Goal: Task Accomplishment & Management: Use online tool/utility

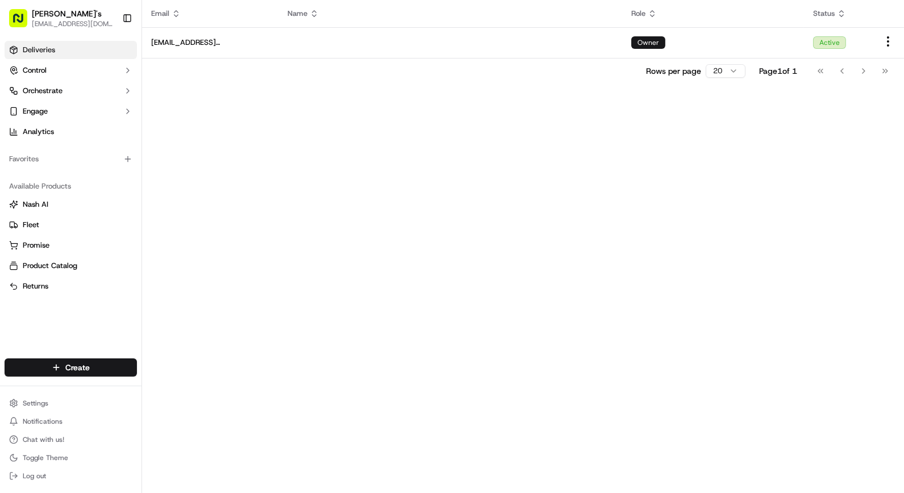
click at [73, 47] on link "Deliveries" at bounding box center [71, 50] width 132 height 18
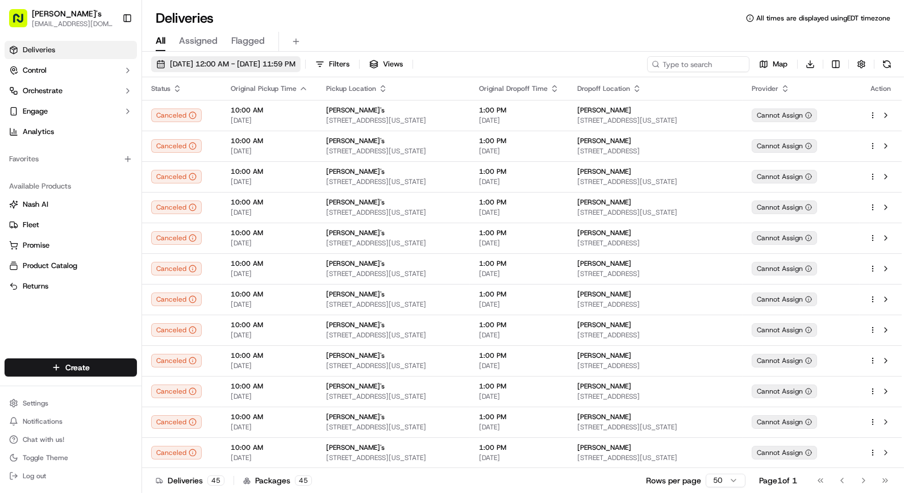
click at [276, 60] on span "09/16/2025 12:00 AM - 09/16/2025 11:59 PM" at bounding box center [233, 64] width 126 height 10
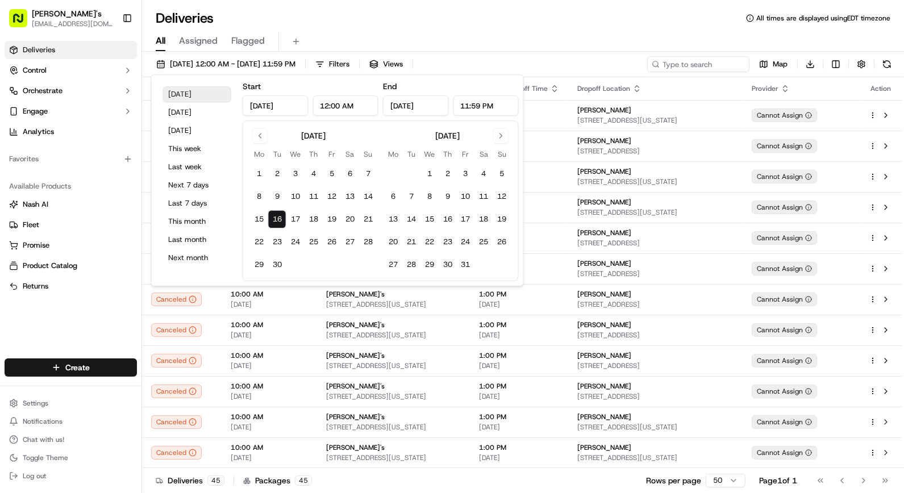
click at [206, 92] on button "Today" at bounding box center [197, 94] width 68 height 16
click at [535, 33] on div "All Assigned Flagged" at bounding box center [523, 42] width 762 height 20
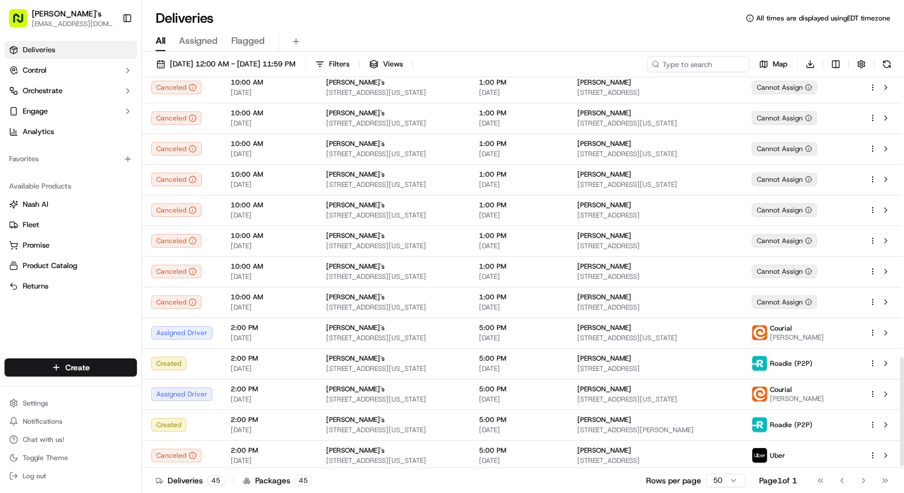
scroll to position [1011, 0]
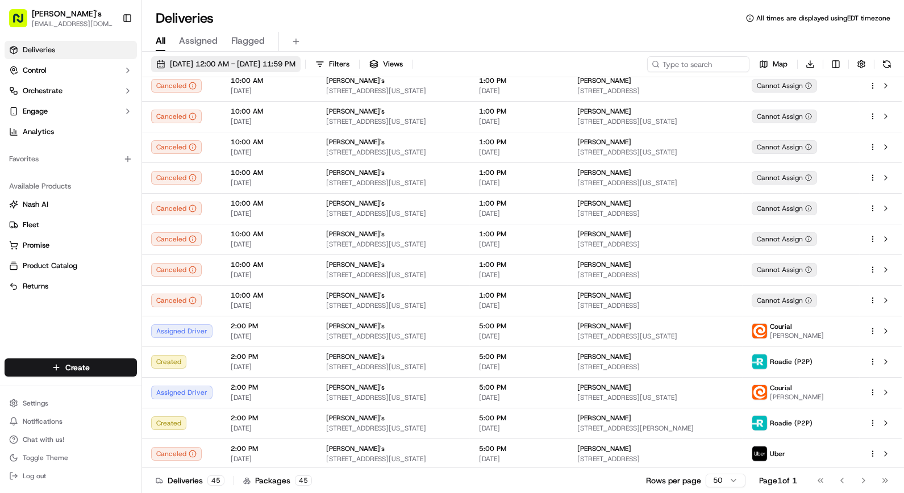
click at [173, 61] on span "[DATE] 12:00 AM - [DATE] 11:59 PM" at bounding box center [233, 64] width 126 height 10
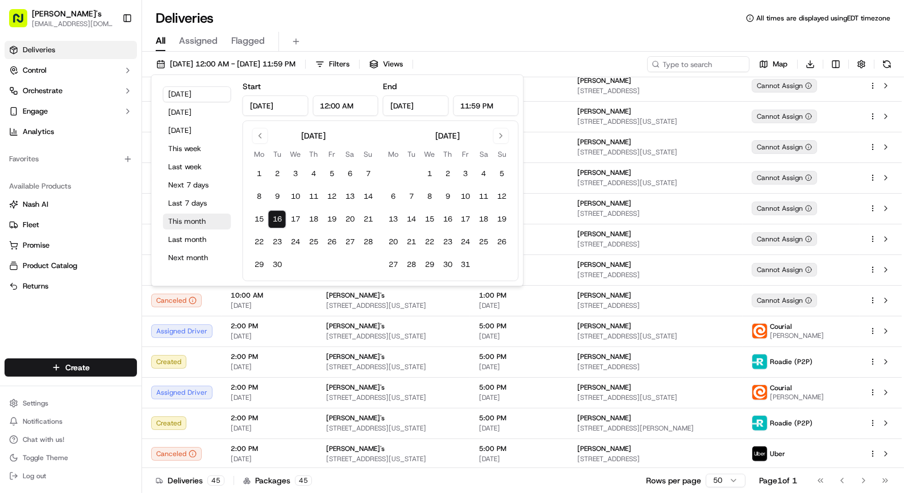
click at [201, 219] on button "This month" at bounding box center [197, 222] width 68 height 16
type input "Sep 1, 2025"
type input "Sep 30, 2025"
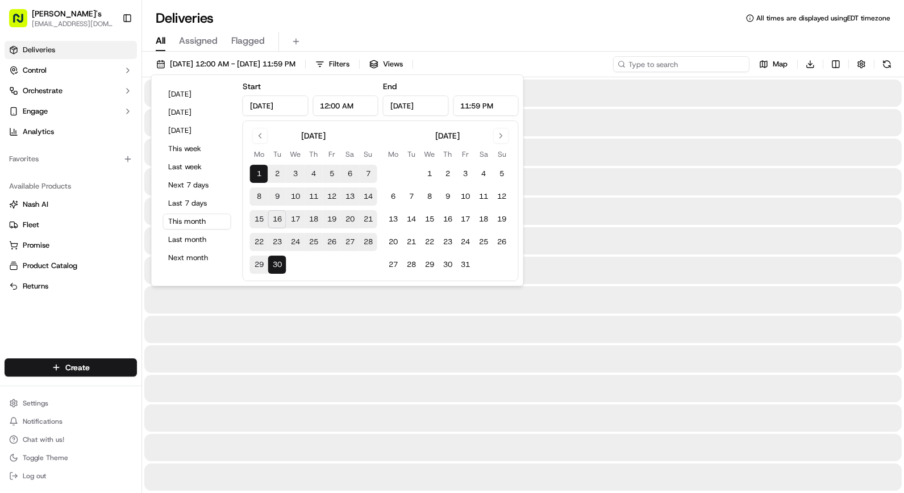
click at [701, 62] on input at bounding box center [681, 64] width 136 height 16
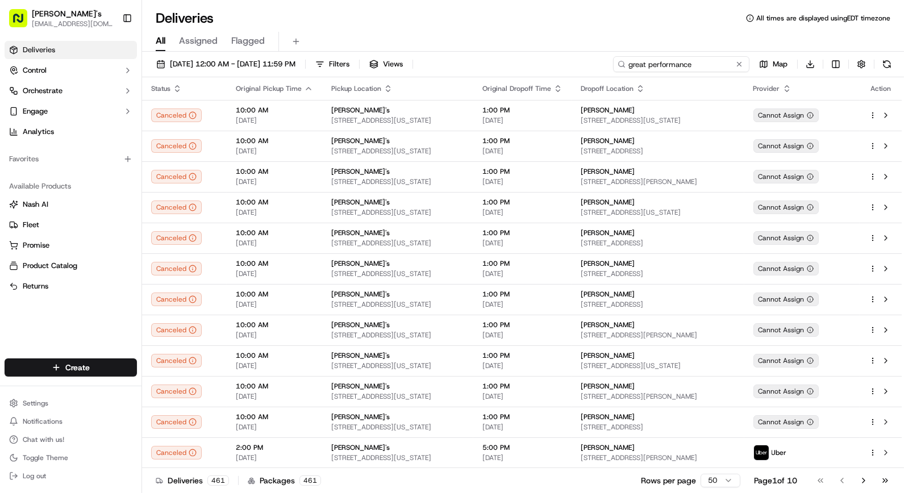
type input "great performance"
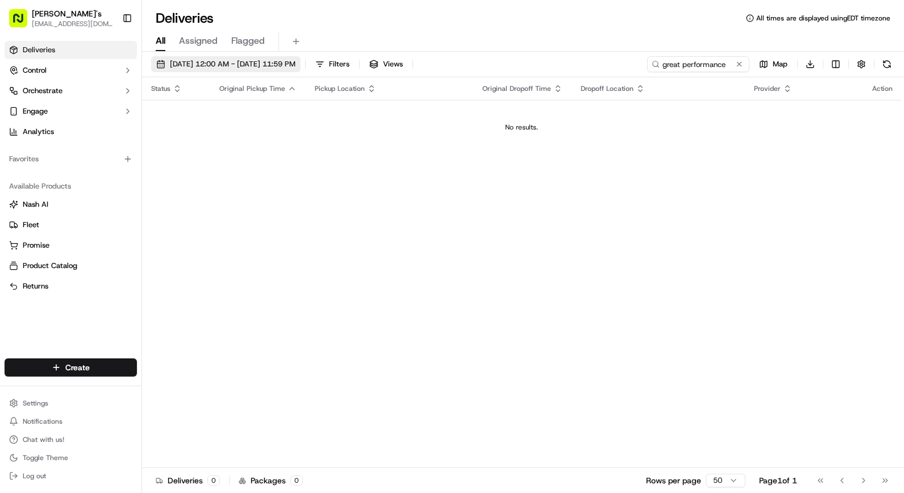
click at [295, 67] on span "09/01/2025 12:00 AM - 09/30/2025 11:59 PM" at bounding box center [233, 64] width 126 height 10
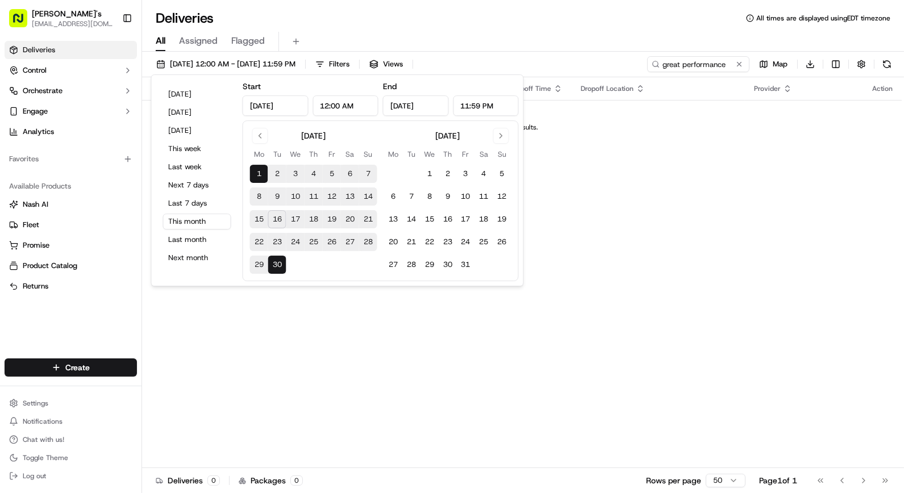
click at [701, 176] on div "Status Original Pickup Time Pickup Location Original Dropoff Time Dropoff Locat…" at bounding box center [521, 272] width 759 height 391
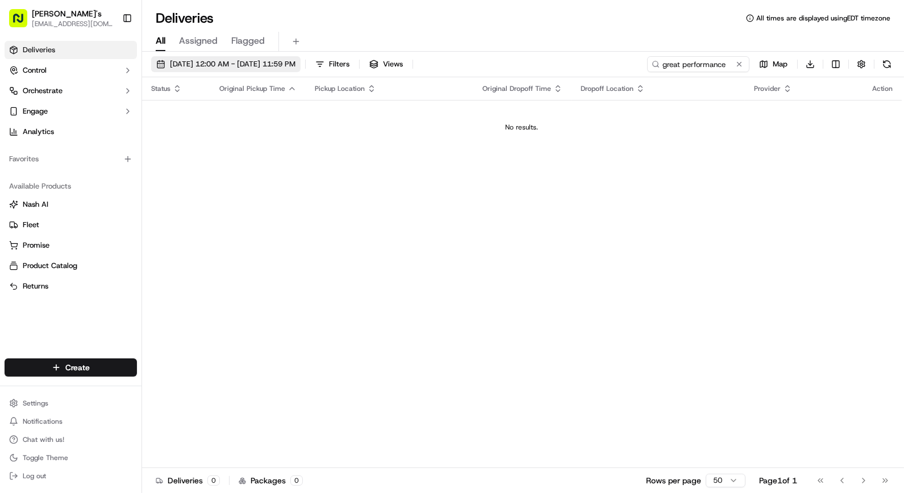
click at [280, 61] on span "09/01/2025 12:00 AM - 09/30/2025 11:59 PM" at bounding box center [233, 64] width 126 height 10
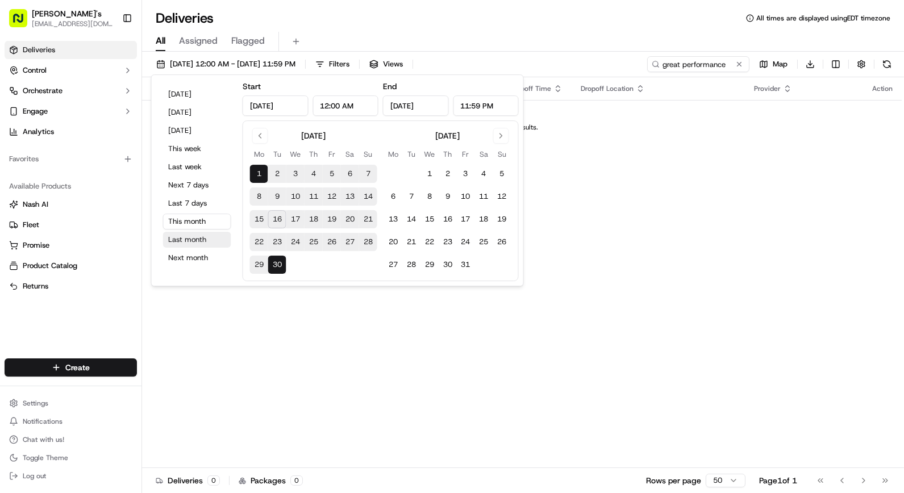
click at [194, 236] on button "Last month" at bounding box center [197, 240] width 68 height 16
type input "Aug 1, 2025"
type input "Aug 31, 2025"
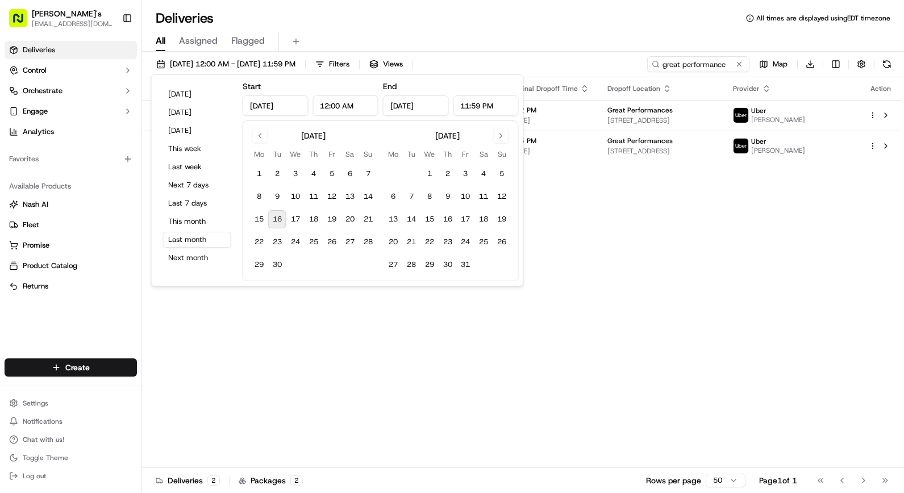
click at [696, 115] on div "Great Performances 2417 Third Ave #300, Bronx, NY 10451, USA" at bounding box center [660, 115] width 107 height 19
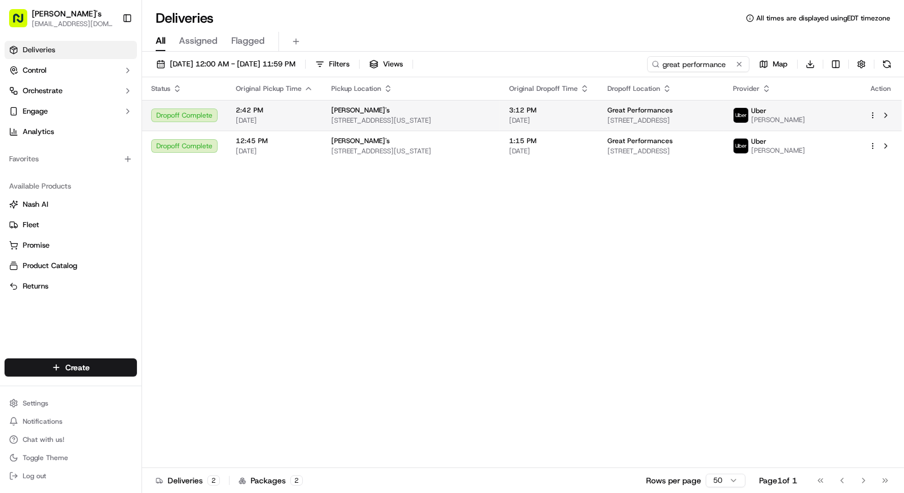
click at [876, 116] on html "Kalustyan's orderonline@kalustyans.com Toggle Sidebar Deliveries Control Orches…" at bounding box center [452, 246] width 904 height 493
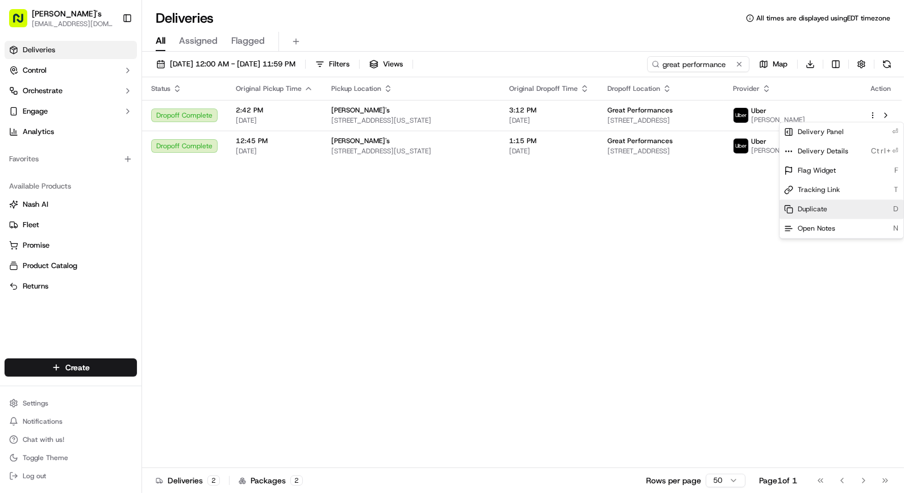
click at [836, 214] on div "Duplicate D" at bounding box center [841, 208] width 124 height 19
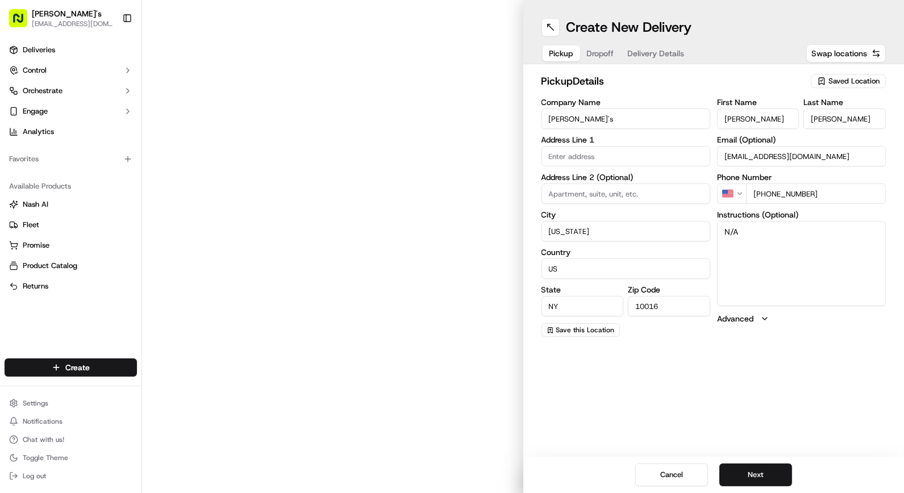
type input "[STREET_ADDRESS]"
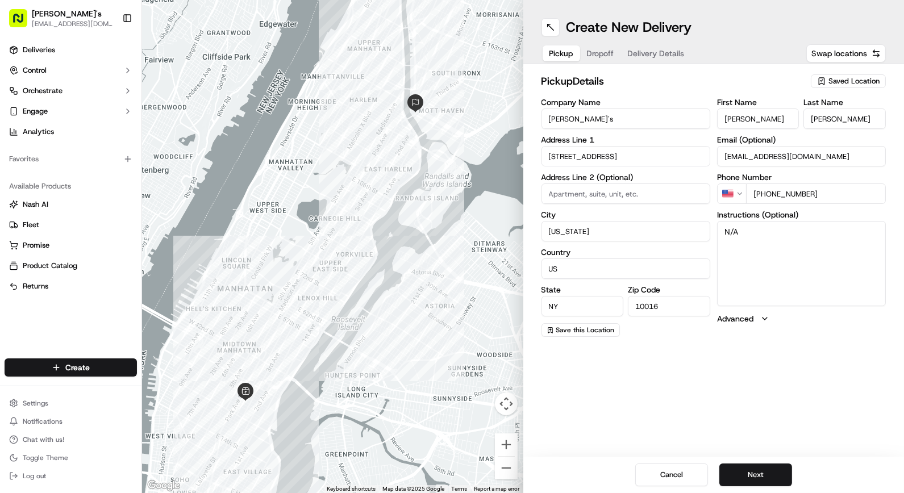
click at [608, 50] on span "Dropoff" at bounding box center [600, 53] width 27 height 11
click at [660, 57] on span "Delivery Details" at bounding box center [656, 53] width 57 height 11
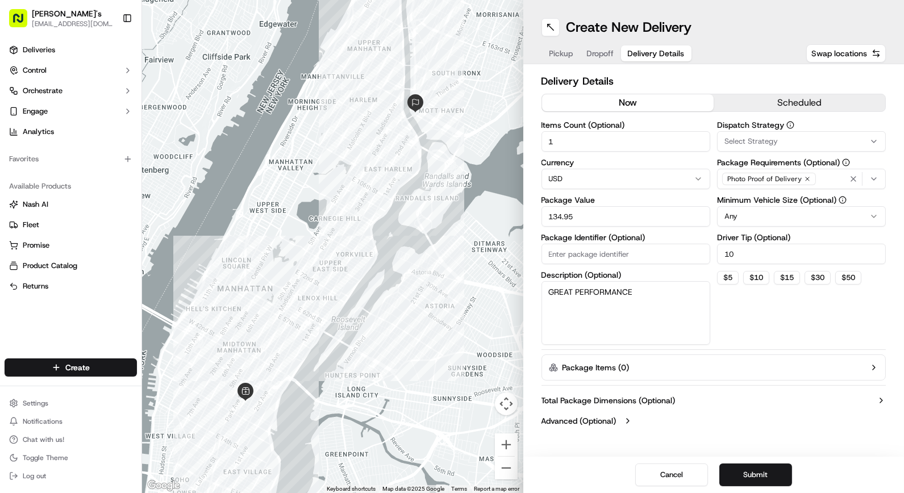
click at [588, 258] on input "Package Identifier (Optional)" at bounding box center [625, 254] width 169 height 20
click at [822, 310] on div "Dispatch Strategy Select Strategy Package Requirements (Optional) Photo Proof o…" at bounding box center [801, 233] width 169 height 224
click at [637, 222] on input "134.95" at bounding box center [625, 216] width 169 height 20
click at [633, 222] on input "134.95" at bounding box center [625, 216] width 169 height 20
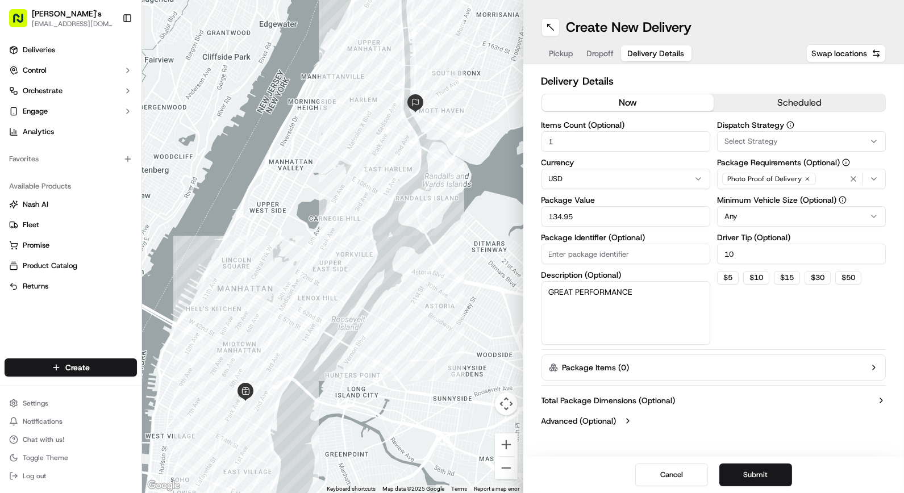
drag, startPoint x: 633, startPoint y: 222, endPoint x: 510, endPoint y: 212, distance: 123.6
click at [519, 215] on div "← Move left → Move right ↑ Move up ↓ Move down + Zoom in - Zoom out Home Jump l…" at bounding box center [523, 246] width 762 height 493
type input "150.00"
click at [752, 281] on button "$ 10" at bounding box center [756, 278] width 26 height 14
click at [784, 280] on button "$ 15" at bounding box center [787, 278] width 26 height 14
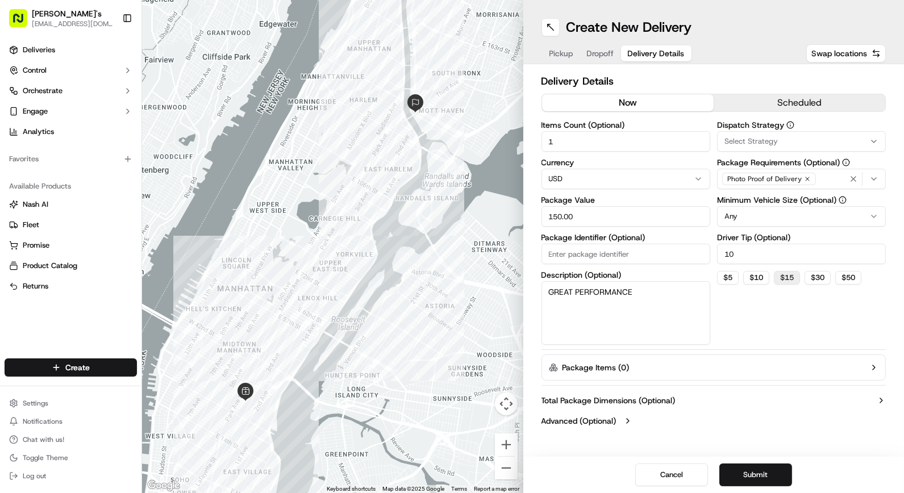
type input "15"
click at [633, 98] on button "now" at bounding box center [628, 102] width 172 height 17
click at [757, 480] on button "Submit" at bounding box center [755, 475] width 73 height 23
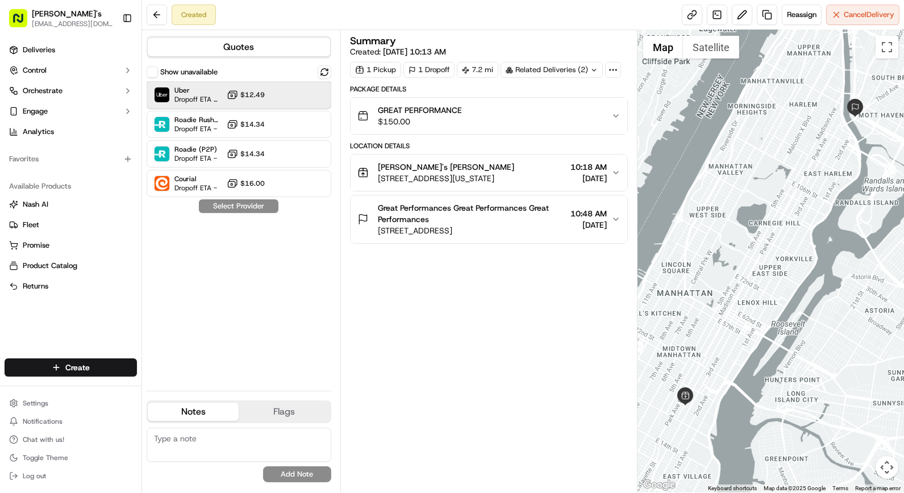
click at [283, 100] on div "Uber Dropoff ETA 1 hour $12.49" at bounding box center [239, 94] width 185 height 27
click at [256, 207] on button "Assign Provider" at bounding box center [238, 206] width 81 height 14
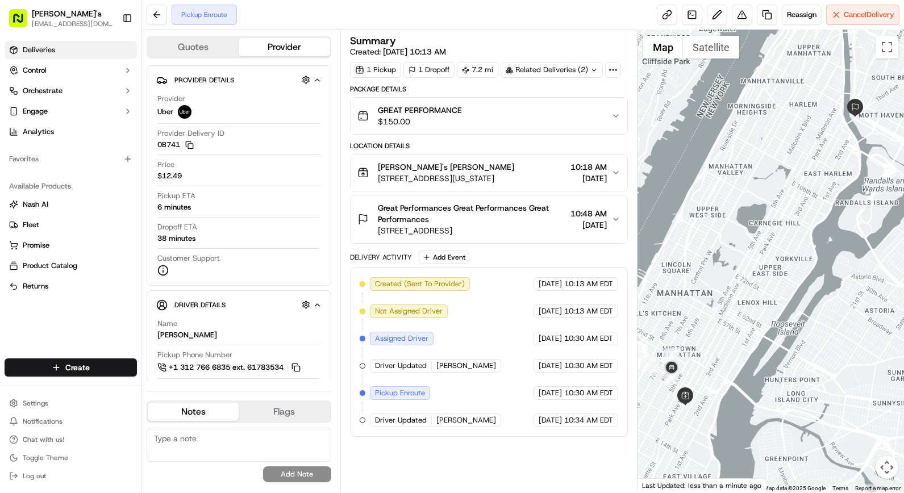
click at [66, 52] on link "Deliveries" at bounding box center [71, 50] width 132 height 18
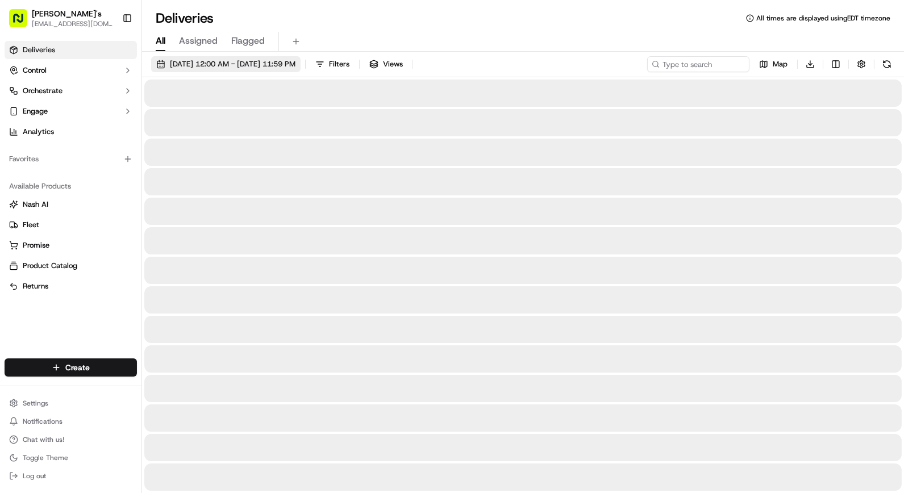
click at [295, 61] on span "09/16/2025 12:00 AM - 09/16/2025 11:59 PM" at bounding box center [233, 64] width 126 height 10
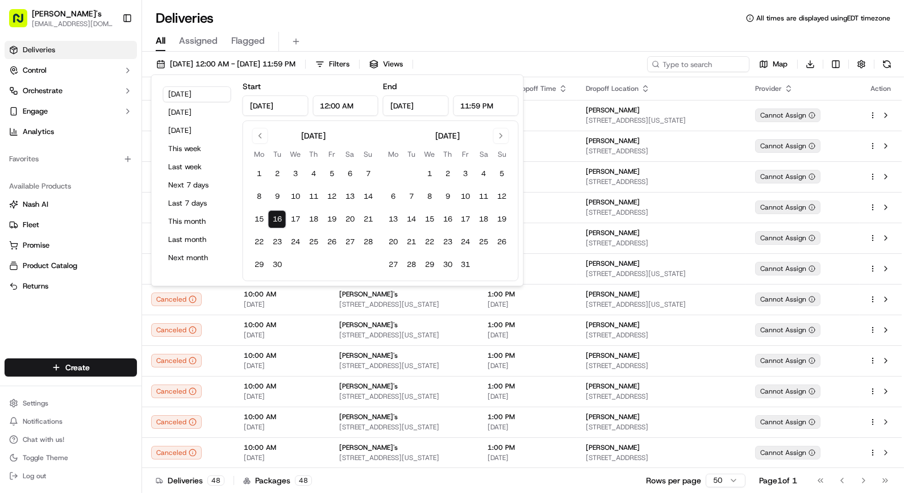
click at [482, 26] on div "Deliveries All times are displayed using EDT timezone" at bounding box center [523, 18] width 762 height 18
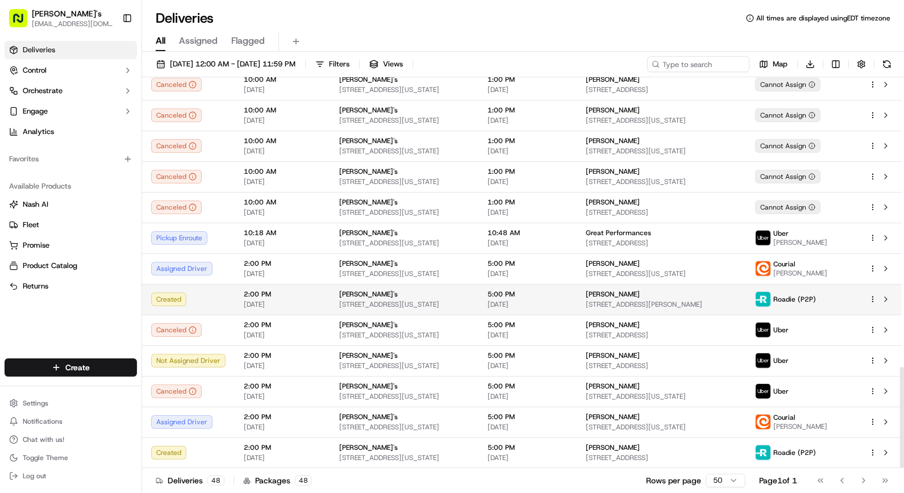
scroll to position [1116, 0]
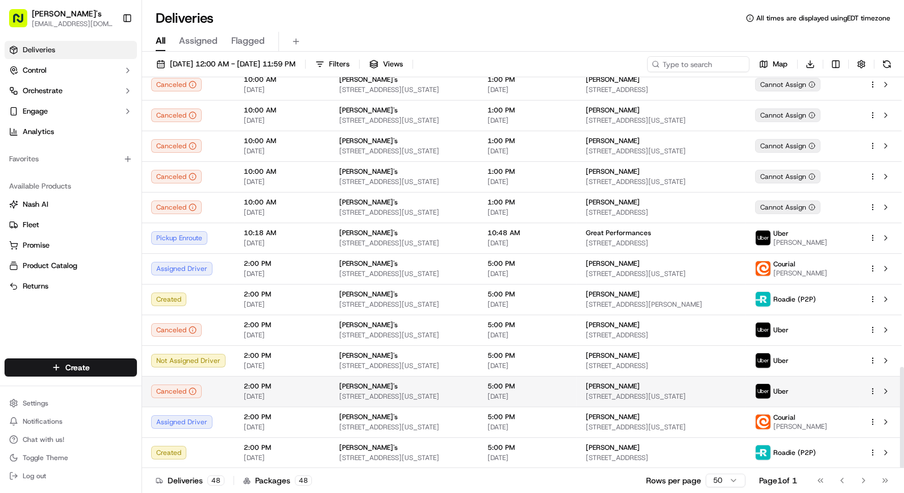
click at [873, 385] on html "Kalustyan's orderonline@kalustyans.com Toggle Sidebar Deliveries Control Orches…" at bounding box center [452, 246] width 904 height 493
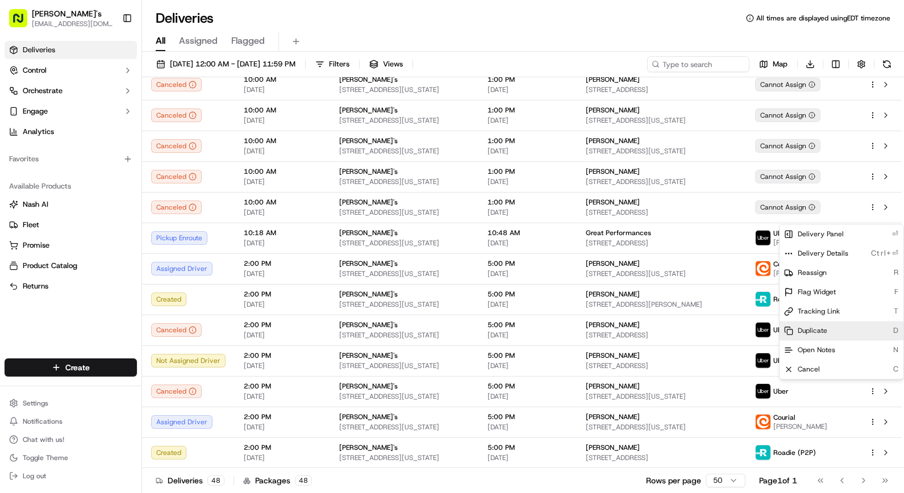
click at [823, 332] on span "Duplicate" at bounding box center [813, 330] width 30 height 9
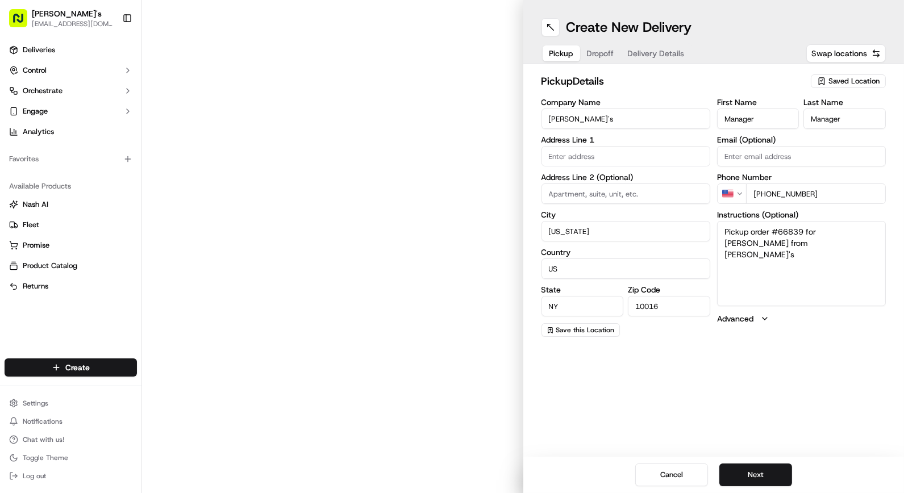
type input "[STREET_ADDRESS]"
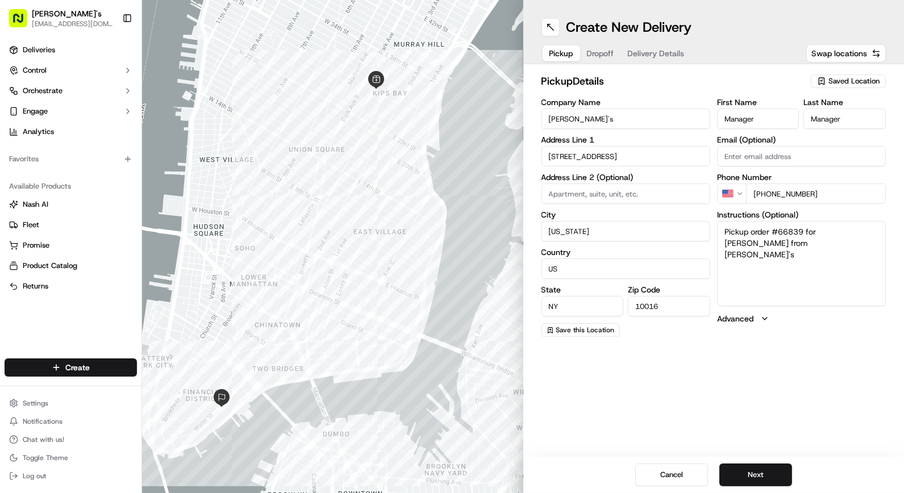
click at [604, 53] on span "Dropoff" at bounding box center [600, 53] width 27 height 11
click at [778, 240] on textarea "N/A" at bounding box center [801, 263] width 169 height 85
type textarea "call, customer will meet you"
click at [667, 60] on button "Delivery Details" at bounding box center [656, 53] width 70 height 16
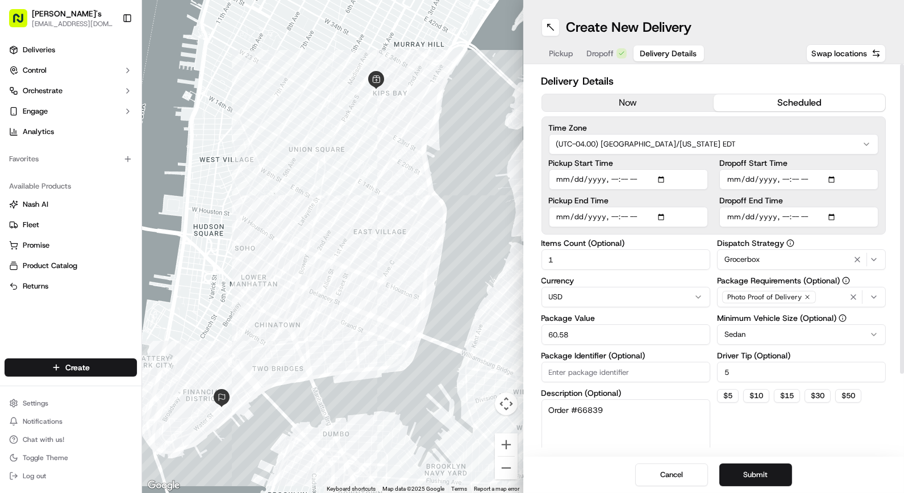
click at [625, 106] on button "now" at bounding box center [628, 102] width 172 height 17
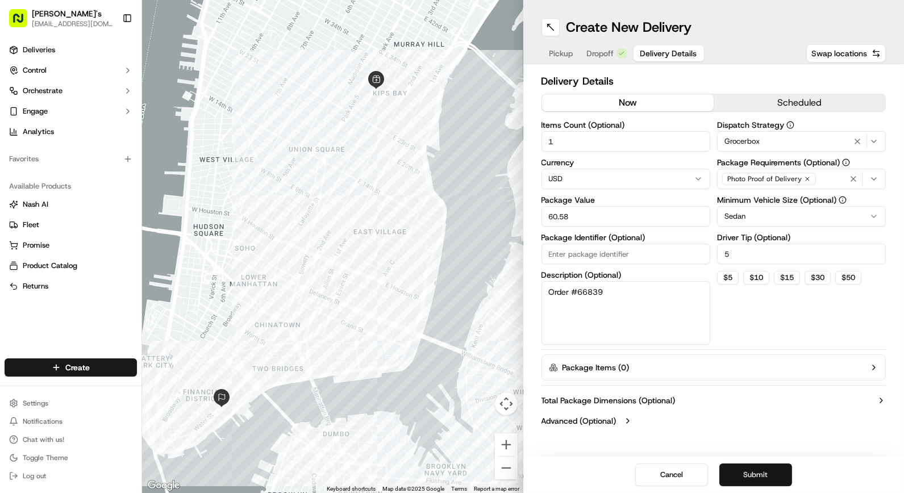
click at [754, 474] on button "Submit" at bounding box center [755, 475] width 73 height 23
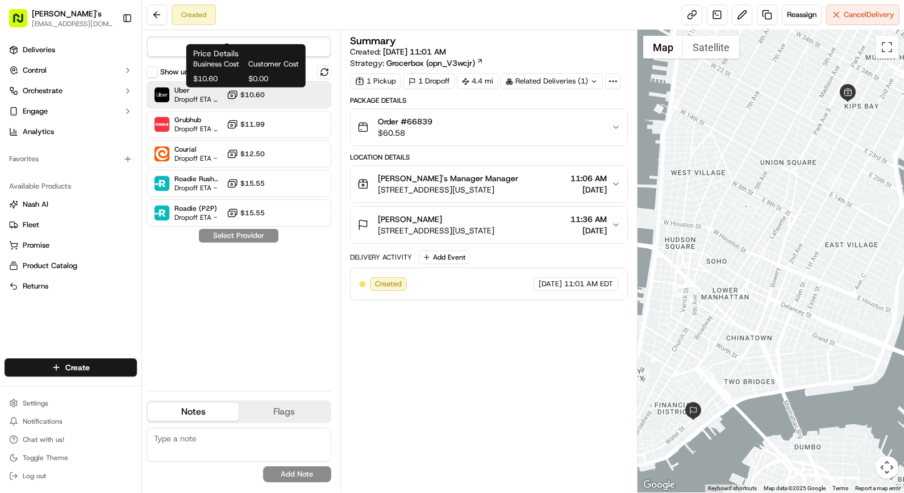
drag, startPoint x: 262, startPoint y: 92, endPoint x: 262, endPoint y: 108, distance: 15.9
click at [262, 92] on span "$10.60" at bounding box center [252, 94] width 24 height 9
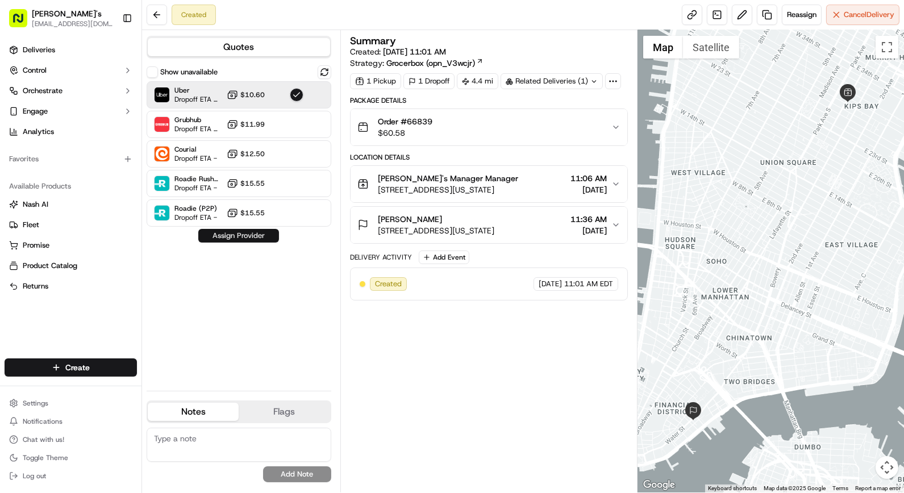
click at [232, 237] on button "Assign Provider" at bounding box center [238, 236] width 81 height 14
click at [262, 95] on span "$10.60" at bounding box center [252, 94] width 24 height 9
click at [247, 233] on button "Assign Provider" at bounding box center [238, 236] width 81 height 14
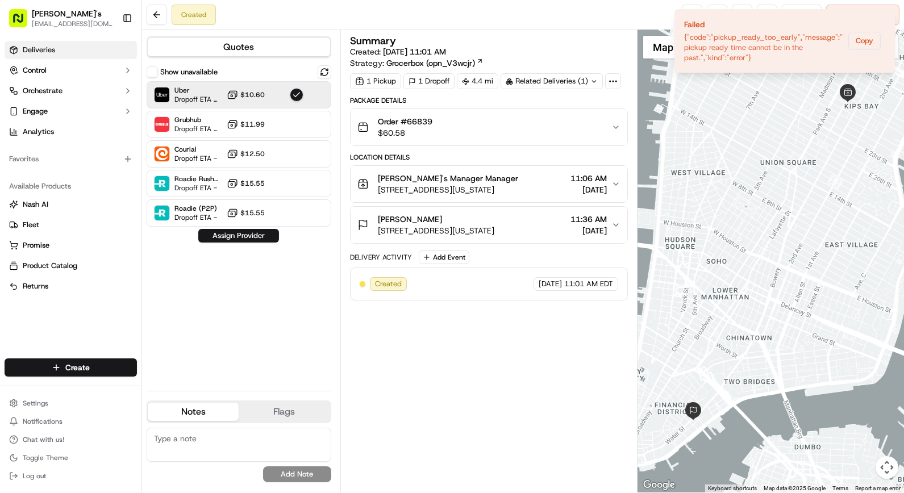
click at [35, 53] on span "Deliveries" at bounding box center [39, 50] width 32 height 10
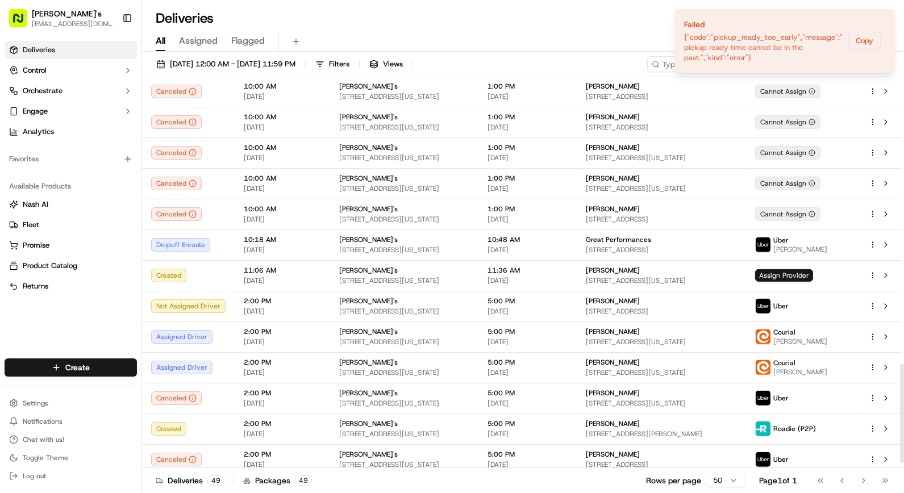
scroll to position [1136, 0]
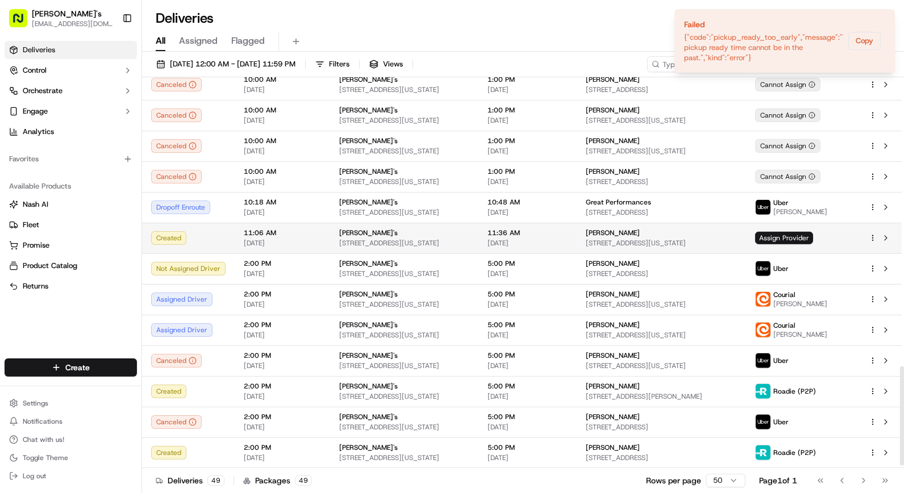
click at [737, 240] on span "[STREET_ADDRESS][US_STATE]" at bounding box center [661, 243] width 151 height 9
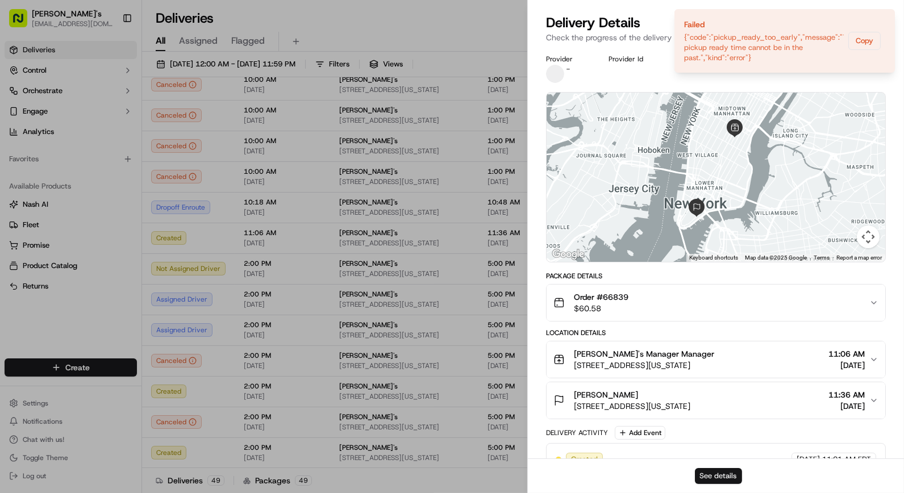
click at [725, 475] on button "See details" at bounding box center [718, 476] width 47 height 16
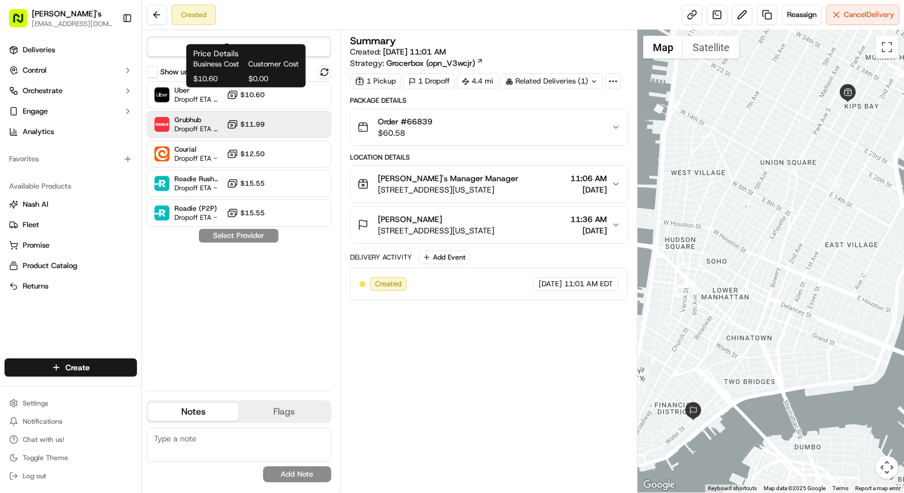
drag, startPoint x: 245, startPoint y: 94, endPoint x: 256, endPoint y: 128, distance: 35.6
click at [245, 94] on span "$10.60" at bounding box center [252, 94] width 24 height 9
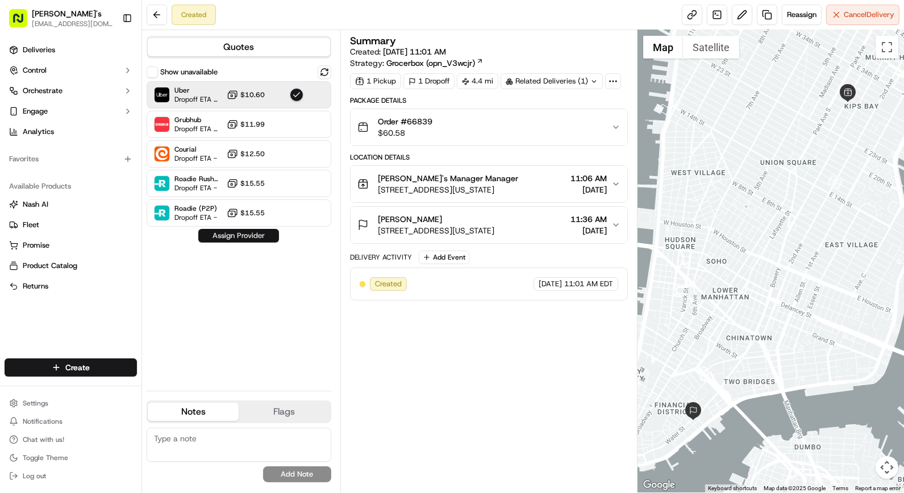
click at [242, 239] on button "Assign Provider" at bounding box center [238, 236] width 81 height 14
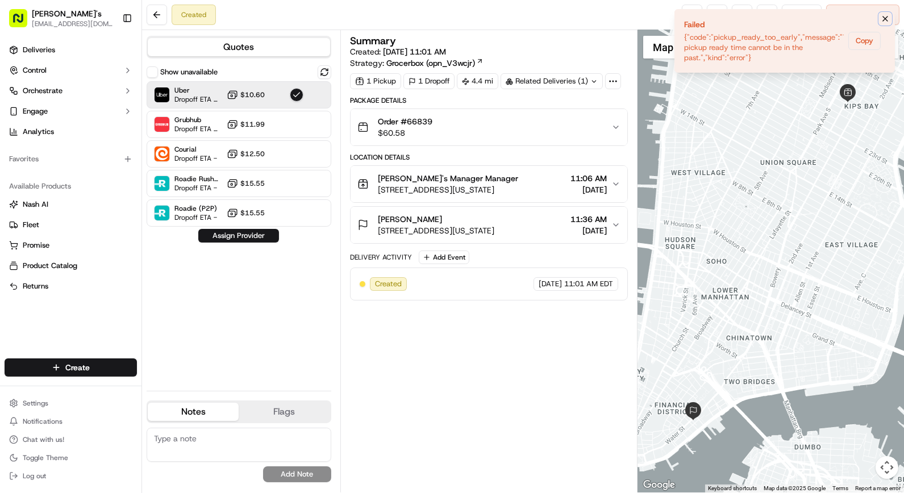
click at [882, 12] on button "Notifications (F8)" at bounding box center [885, 19] width 14 height 14
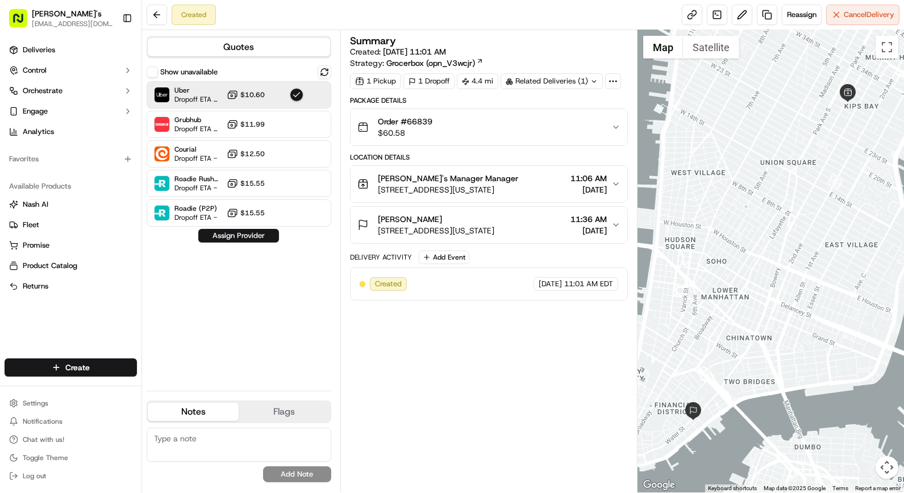
click at [187, 16] on div "Created" at bounding box center [194, 15] width 44 height 20
click at [197, 40] on button "Quotes" at bounding box center [239, 47] width 182 height 18
click at [163, 12] on button at bounding box center [157, 15] width 20 height 20
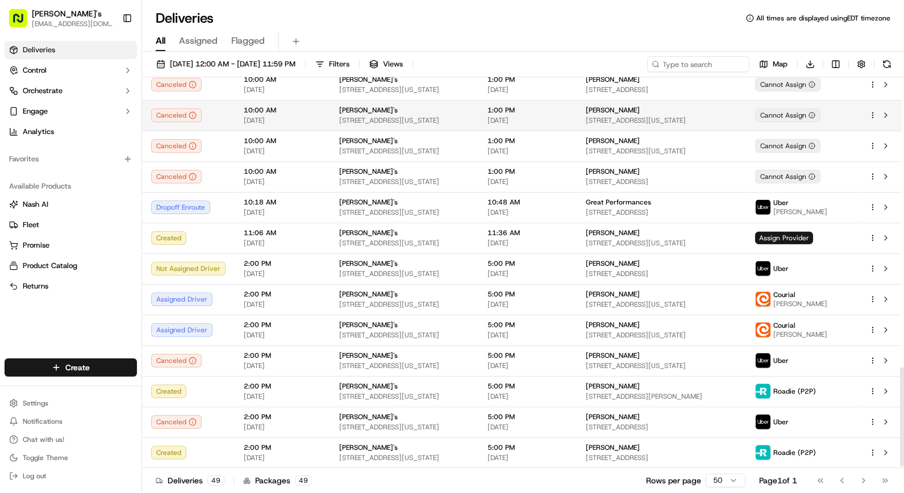
scroll to position [1146, 0]
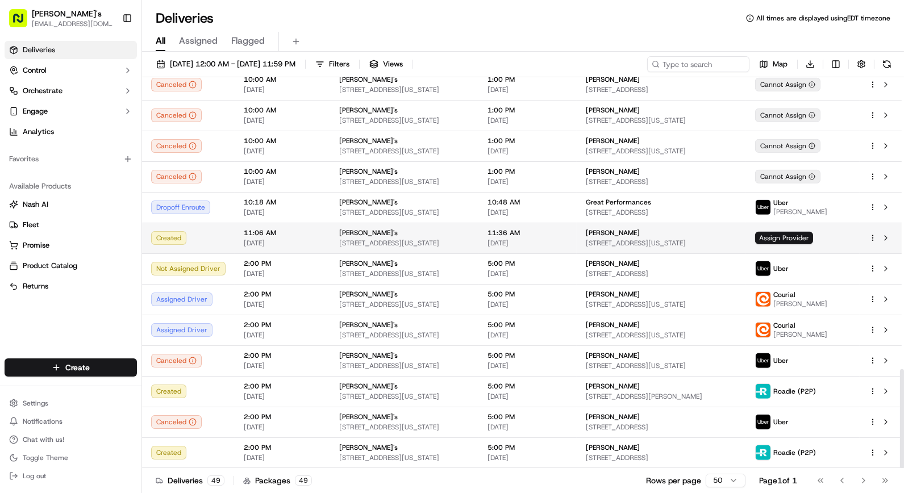
click at [871, 226] on html "Kalustyan's orderonline@kalustyans.com Toggle Sidebar Deliveries Control Orches…" at bounding box center [452, 246] width 904 height 493
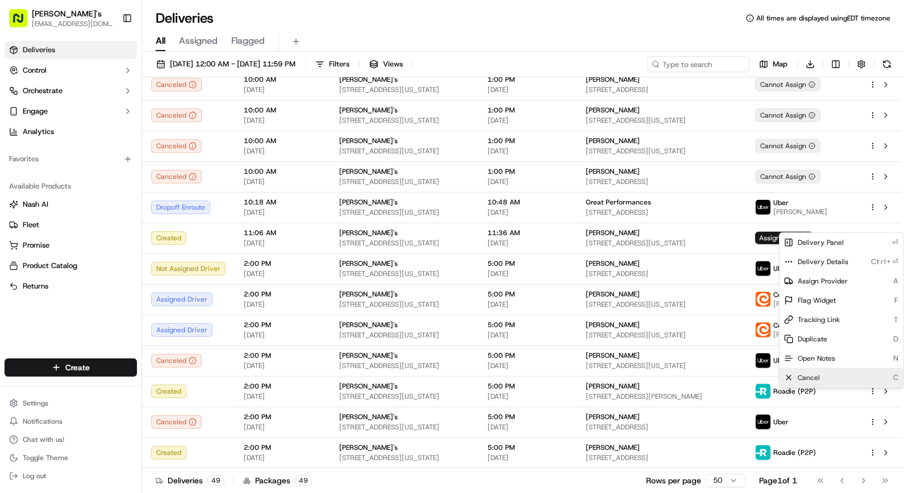
click at [822, 378] on div "Cancel C" at bounding box center [841, 377] width 124 height 19
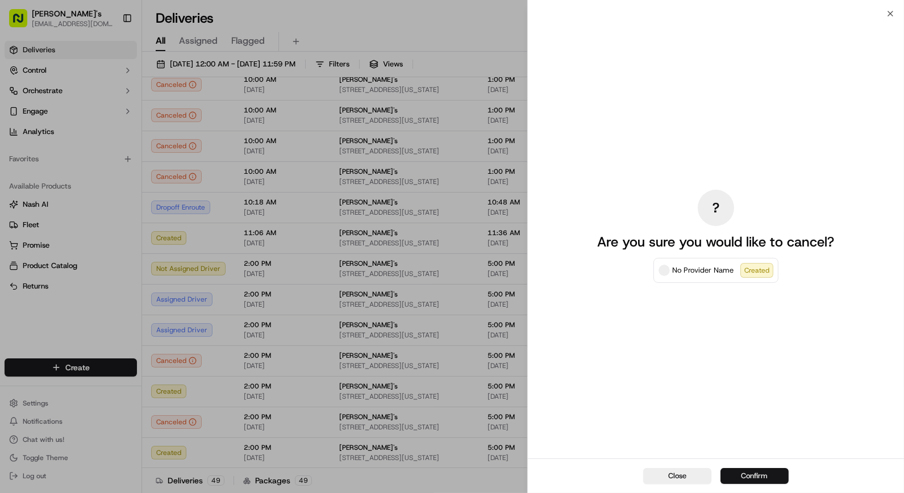
click at [756, 482] on button "Confirm" at bounding box center [754, 476] width 68 height 16
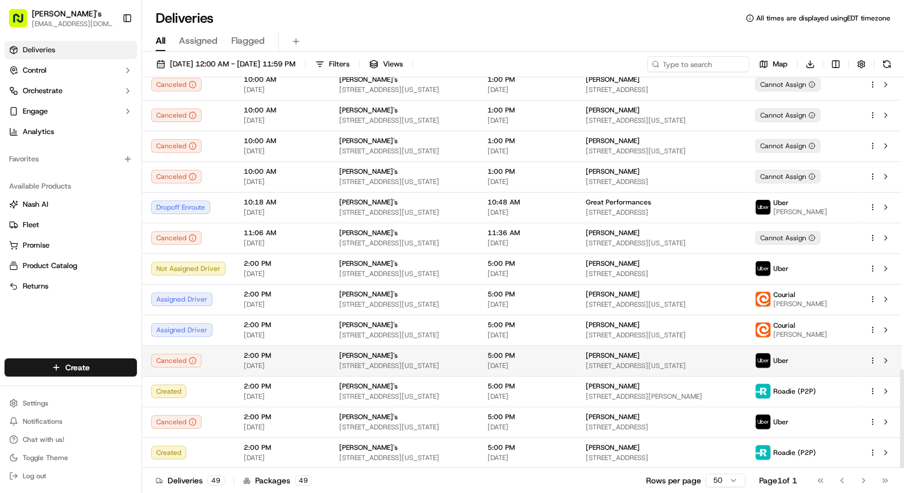
click at [873, 360] on html "Kalustyan's orderonline@kalustyans.com Toggle Sidebar Deliveries Control Orches…" at bounding box center [452, 246] width 904 height 493
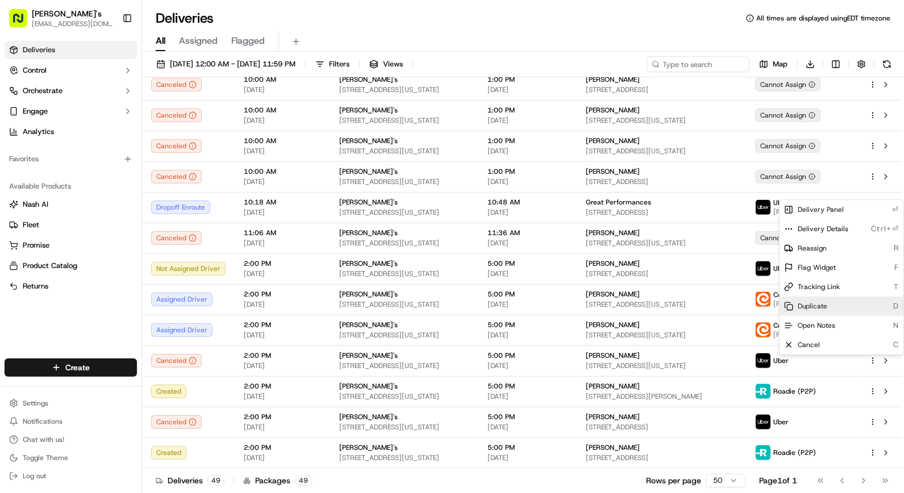
click at [820, 311] on div "Duplicate D" at bounding box center [841, 306] width 124 height 19
click at [117, 311] on html "Kalustyan's orderonline@kalustyans.com Toggle Sidebar Deliveries Control Orches…" at bounding box center [452, 246] width 904 height 493
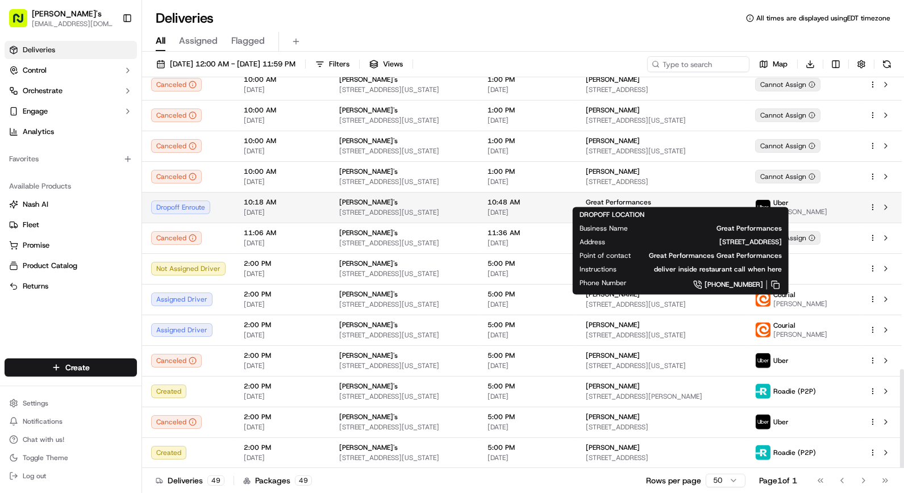
click at [684, 198] on div "Great Performances" at bounding box center [661, 202] width 151 height 9
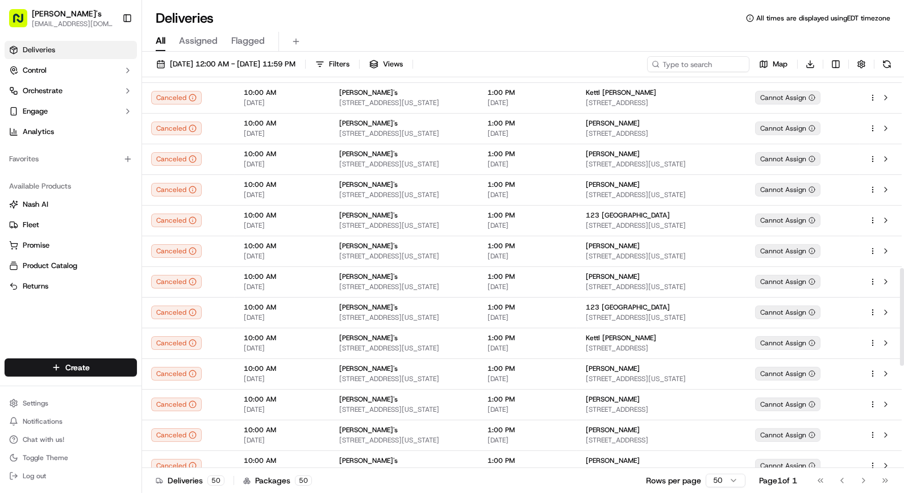
scroll to position [672, 0]
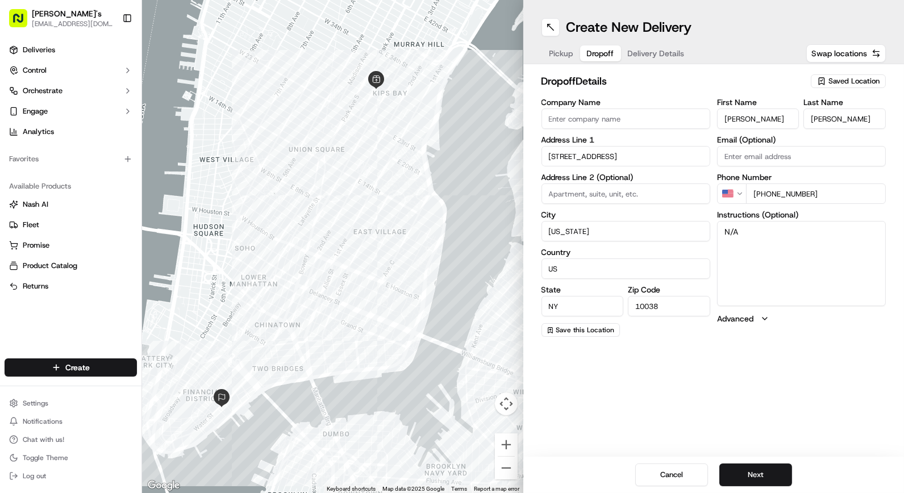
click at [610, 54] on span "Dropoff" at bounding box center [600, 53] width 27 height 11
click at [745, 245] on textarea "N/A" at bounding box center [801, 263] width 169 height 85
type textarea "call when here"
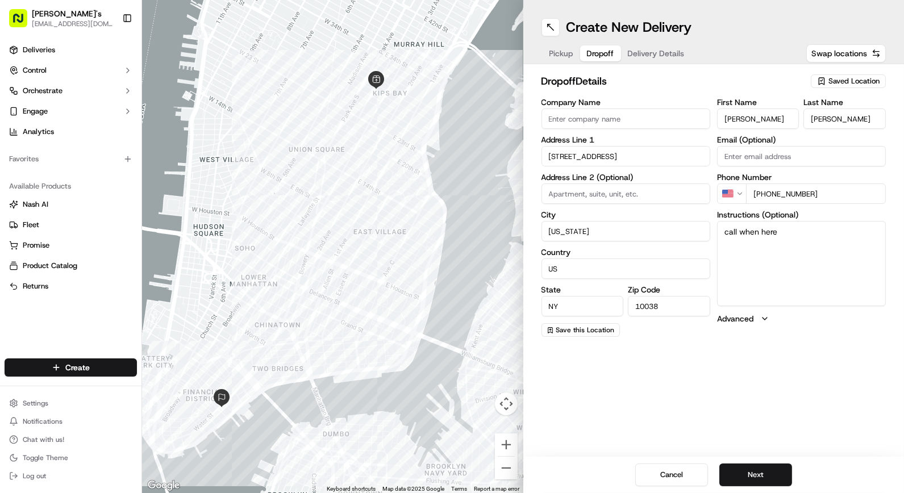
click at [667, 59] on span "Delivery Details" at bounding box center [656, 53] width 57 height 11
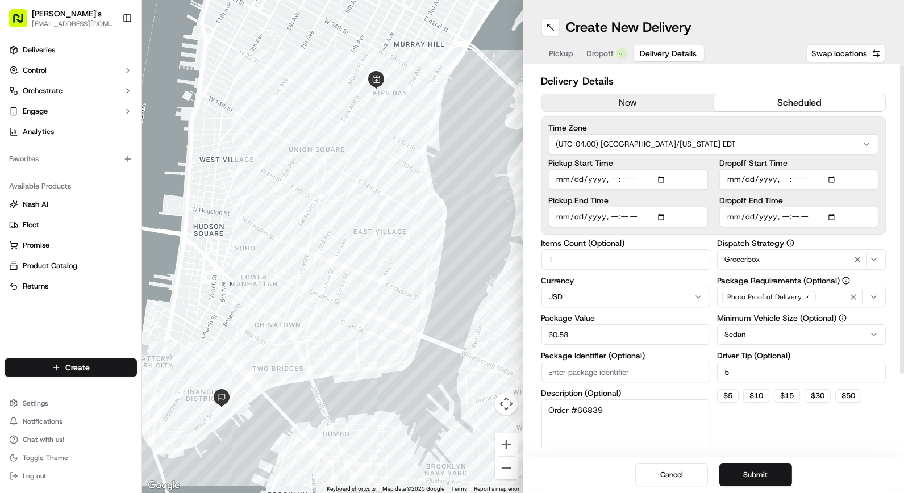
click at [632, 98] on button "now" at bounding box center [628, 102] width 172 height 17
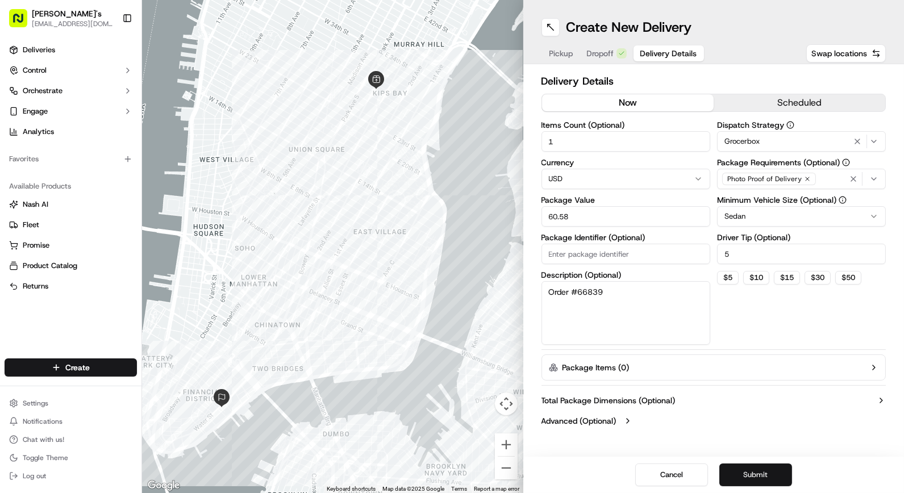
click at [761, 481] on button "Submit" at bounding box center [755, 475] width 73 height 23
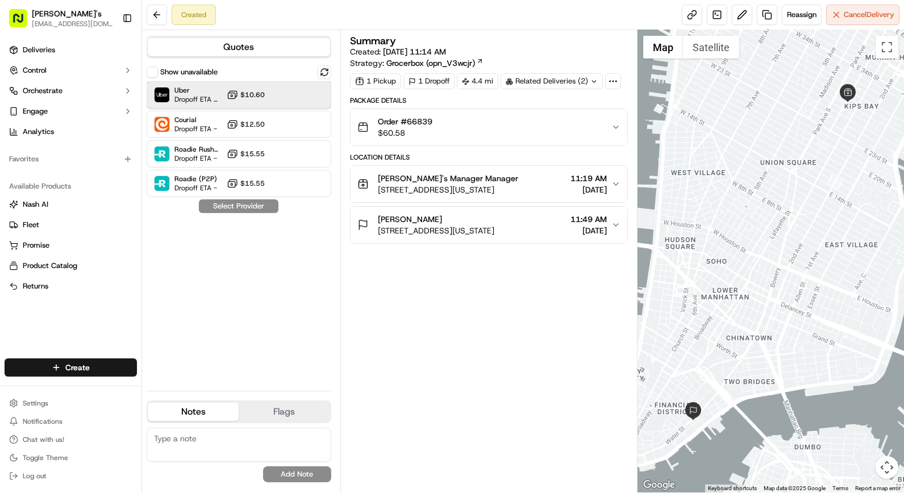
click at [296, 95] on div at bounding box center [297, 95] width 14 height 14
click at [242, 213] on div "Show unavailable Uber Dropoff ETA 48 minutes $10.60 Courial Dropoff ETA - $12.5…" at bounding box center [239, 223] width 185 height 316
click at [253, 208] on button "Assign Provider" at bounding box center [238, 206] width 81 height 14
